Goal: Information Seeking & Learning: Learn about a topic

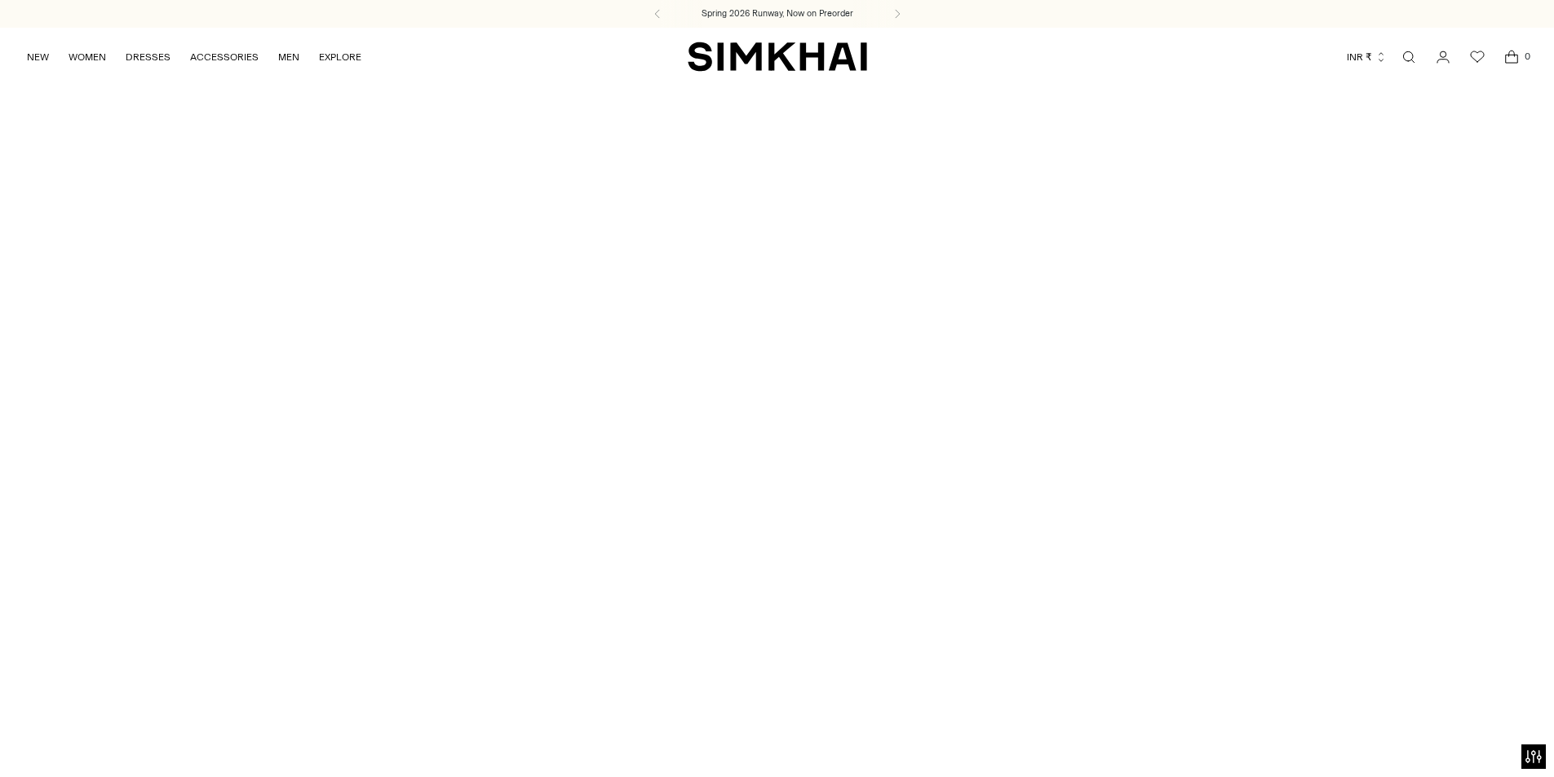
scroll to position [932, 0]
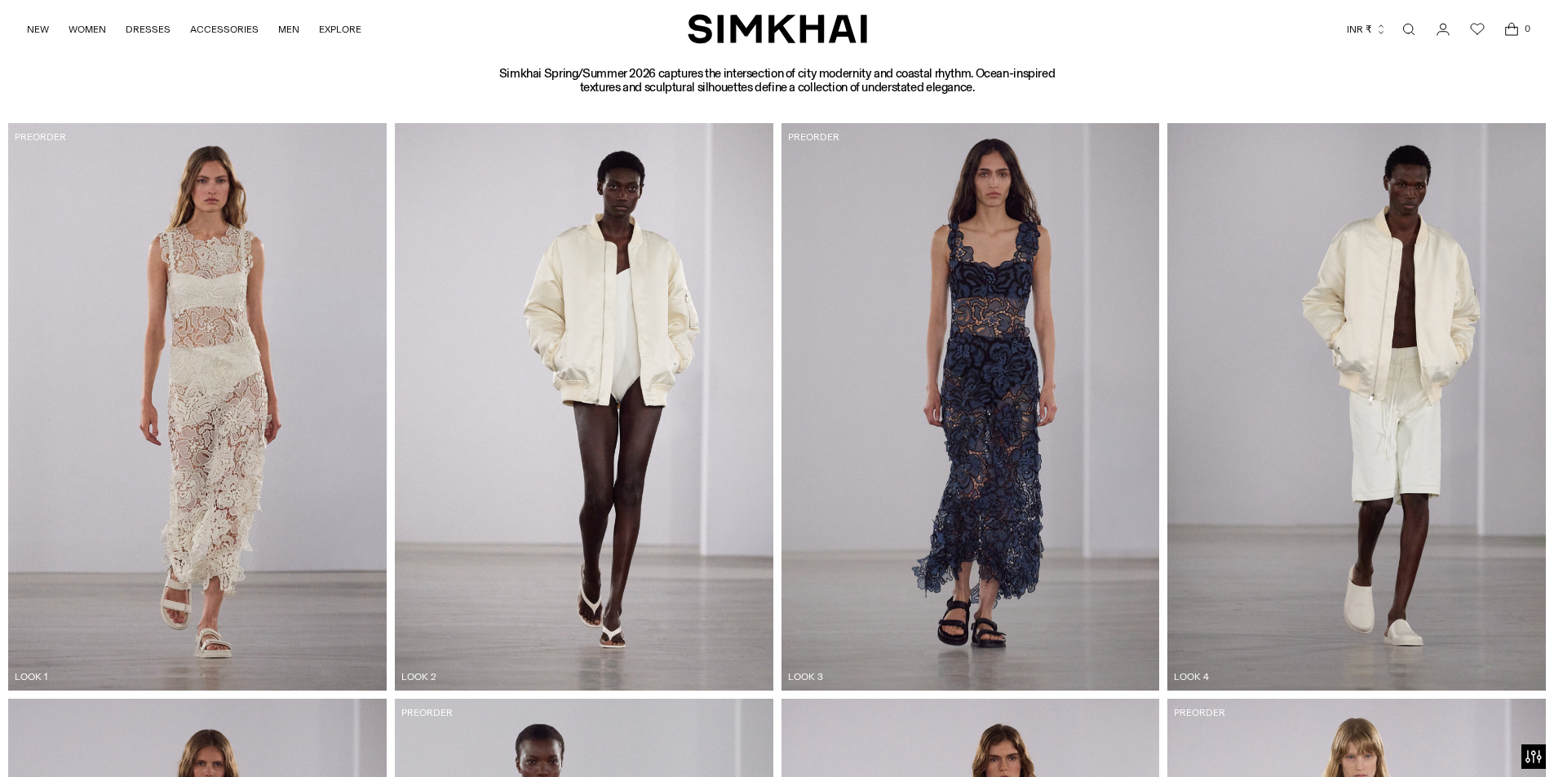
click at [209, 330] on img at bounding box center [197, 407] width 379 height 568
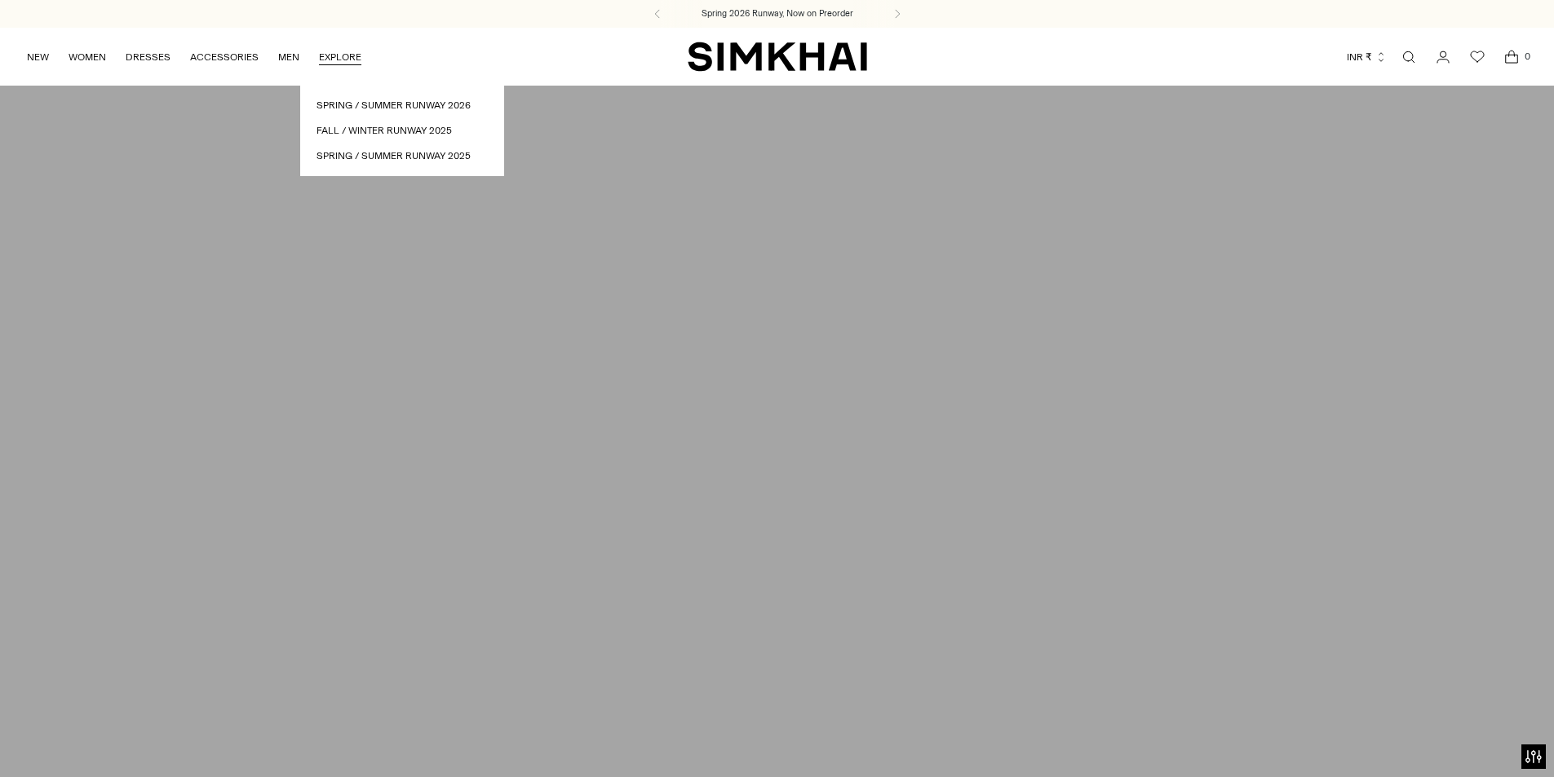
click at [337, 60] on link "EXPLORE" at bounding box center [340, 57] width 42 height 36
click at [370, 104] on link "Spring / Summer Runway 2026" at bounding box center [402, 106] width 171 height 16
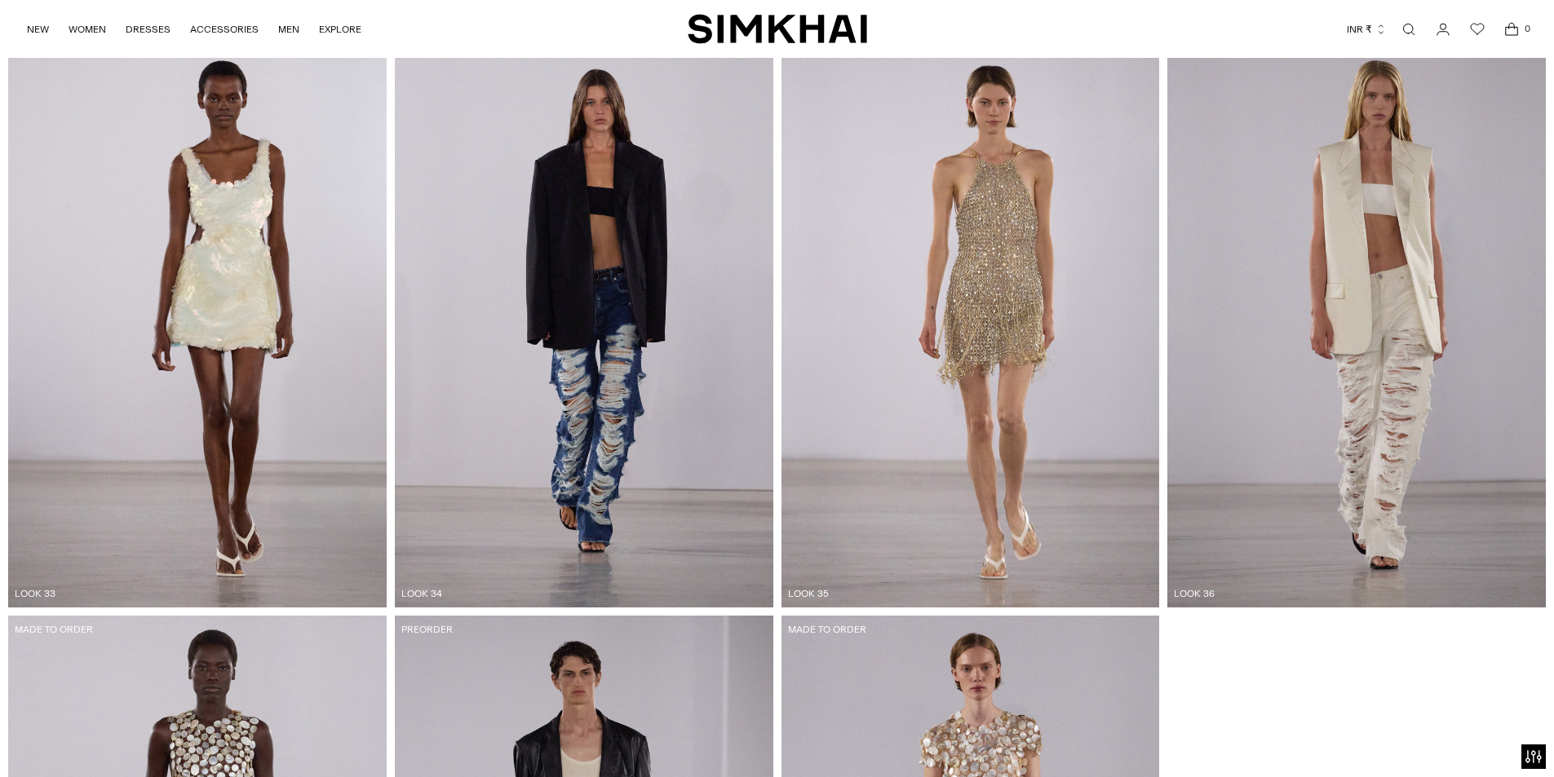
scroll to position [5622, 0]
